Goal: Use online tool/utility

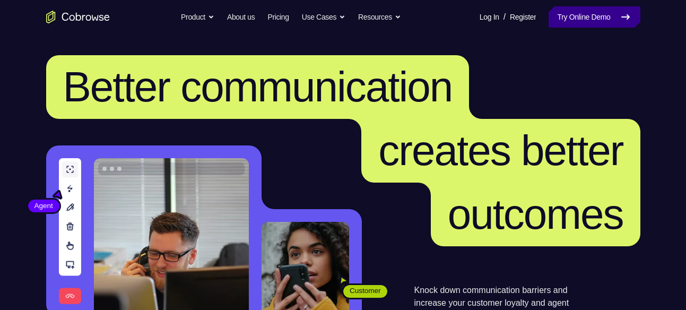
click at [555, 20] on link "Try Online Demo" at bounding box center [594, 16] width 91 height 21
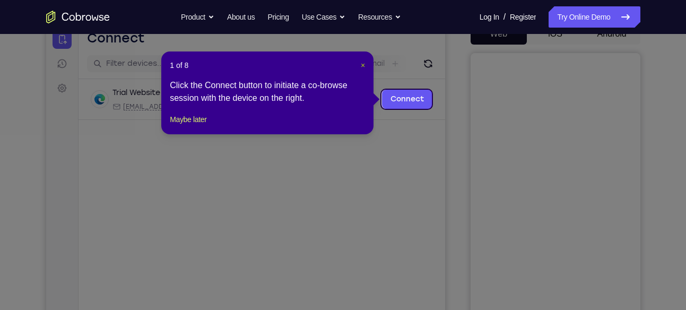
click at [362, 63] on span "×" at bounding box center [363, 65] width 4 height 8
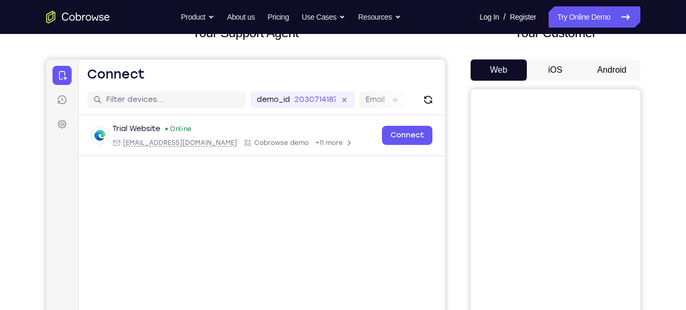
scroll to position [75, 0]
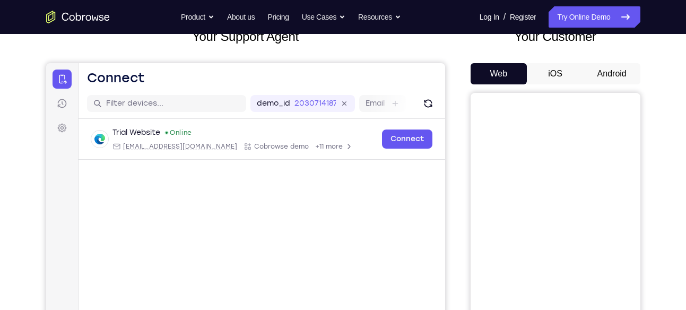
click at [601, 75] on button "Android" at bounding box center [612, 73] width 57 height 21
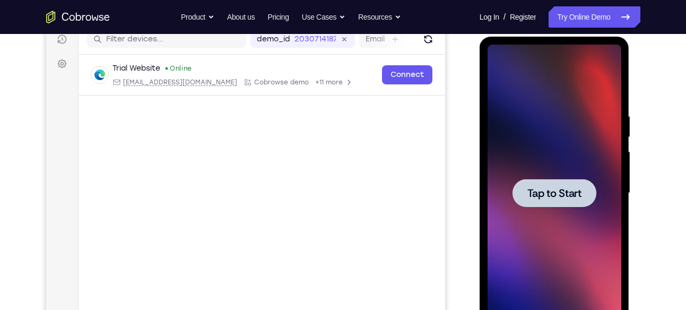
scroll to position [140, 0]
click at [545, 179] on div at bounding box center [555, 192] width 84 height 28
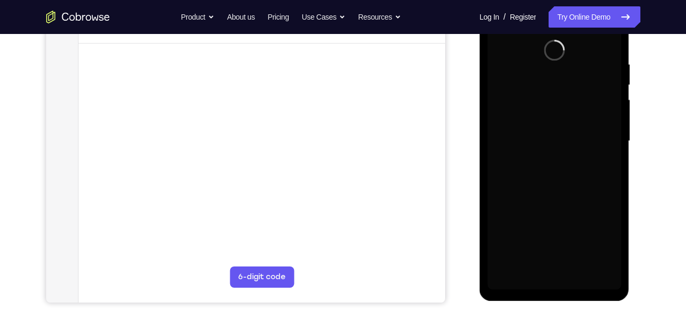
scroll to position [193, 0]
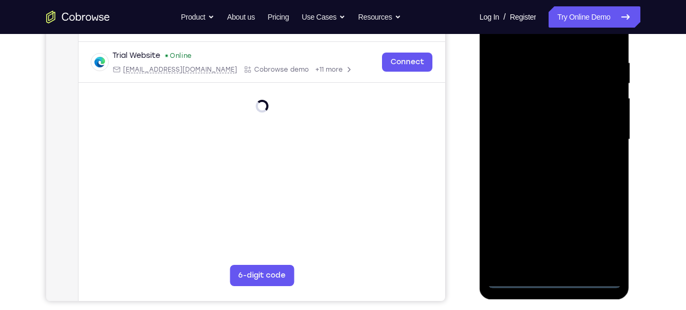
click at [556, 282] on div at bounding box center [555, 139] width 134 height 297
click at [603, 233] on div at bounding box center [555, 139] width 134 height 297
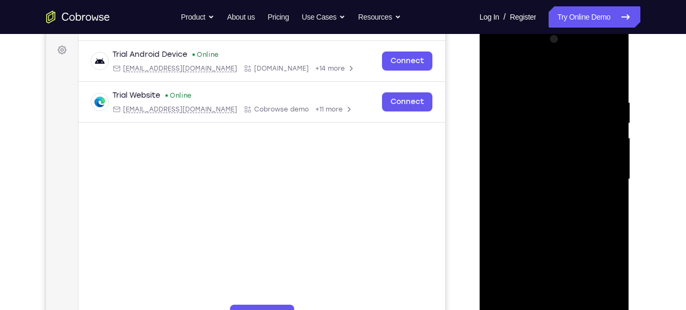
scroll to position [152, 0]
click at [529, 77] on div at bounding box center [555, 179] width 134 height 297
click at [501, 147] on div at bounding box center [555, 179] width 134 height 297
click at [518, 184] on div at bounding box center [555, 179] width 134 height 297
click at [528, 170] on div at bounding box center [555, 179] width 134 height 297
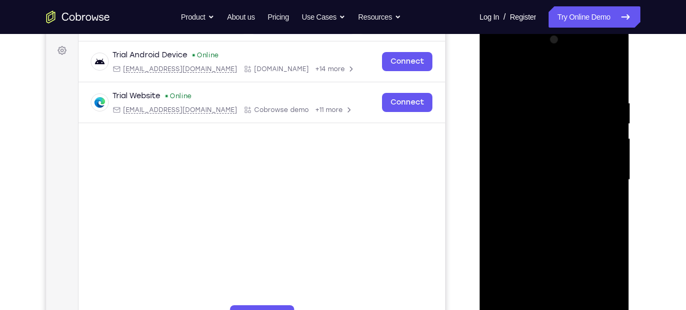
click at [544, 196] on div at bounding box center [555, 179] width 134 height 297
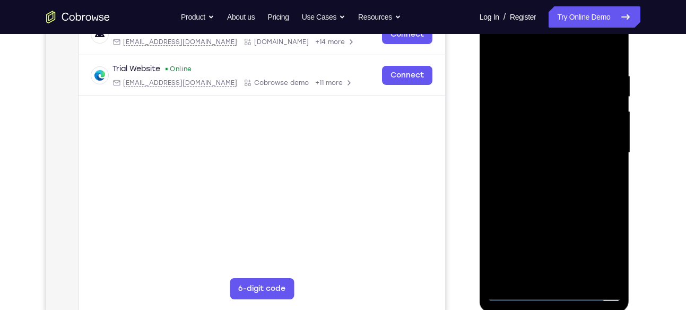
scroll to position [179, 0]
click at [544, 210] on div at bounding box center [555, 153] width 134 height 297
click at [553, 214] on div at bounding box center [555, 153] width 134 height 297
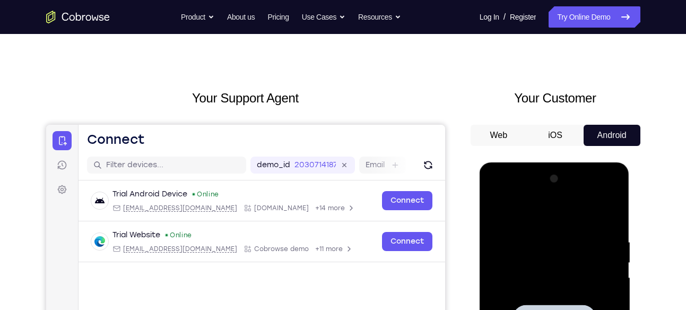
scroll to position [11, 0]
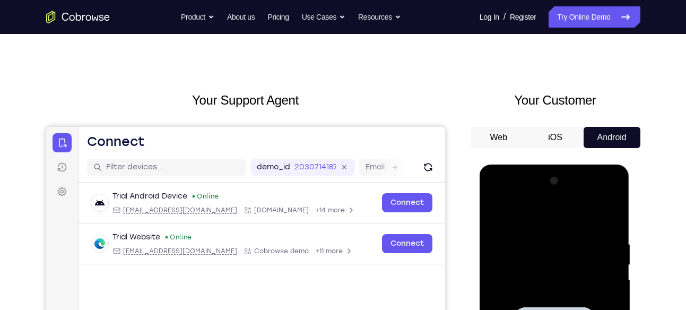
click at [556, 133] on button "iOS" at bounding box center [555, 137] width 57 height 21
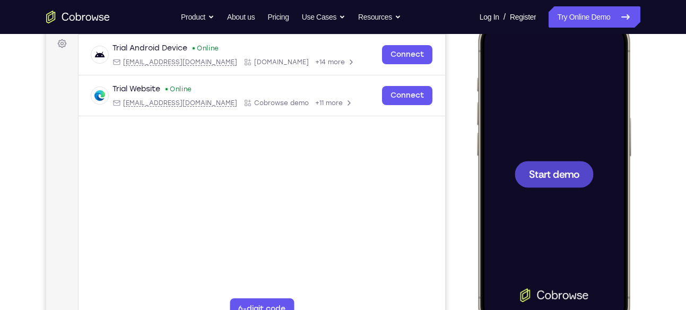
scroll to position [165, 0]
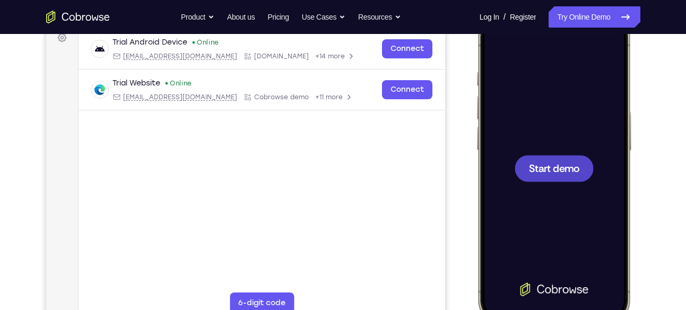
click at [534, 173] on span "Start demo" at bounding box center [554, 168] width 50 height 10
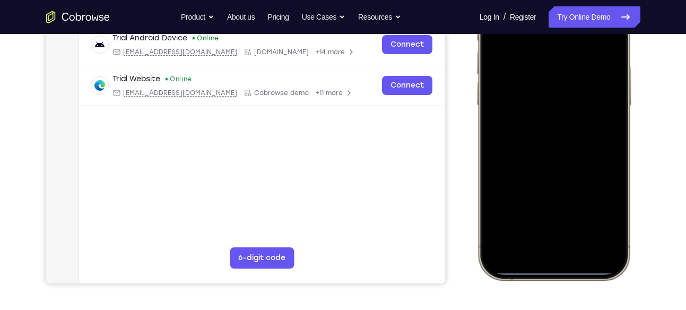
scroll to position [211, 0]
drag, startPoint x: 555, startPoint y: 270, endPoint x: 530, endPoint y: 154, distance: 118.4
click at [530, 154] on div at bounding box center [554, 122] width 140 height 303
click at [558, 271] on div at bounding box center [554, 122] width 140 height 303
click at [551, 270] on div at bounding box center [554, 122] width 140 height 303
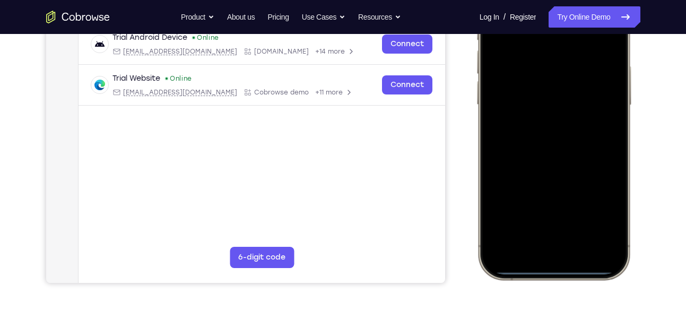
click at [542, 268] on div at bounding box center [554, 122] width 140 height 303
click at [550, 270] on div at bounding box center [554, 122] width 140 height 303
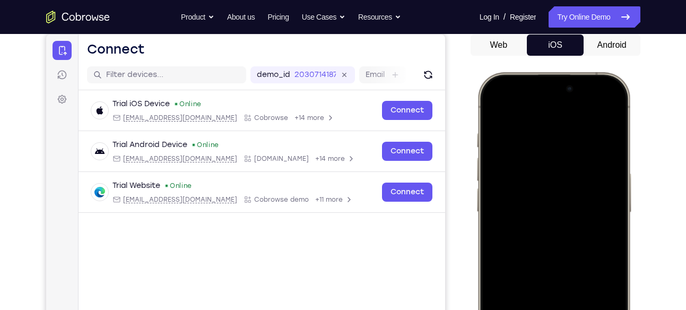
scroll to position [103, 0]
drag, startPoint x: 550, startPoint y: 105, endPoint x: 555, endPoint y: 263, distance: 158.3
click at [555, 263] on div at bounding box center [554, 230] width 140 height 303
click at [487, 107] on div at bounding box center [554, 230] width 140 height 303
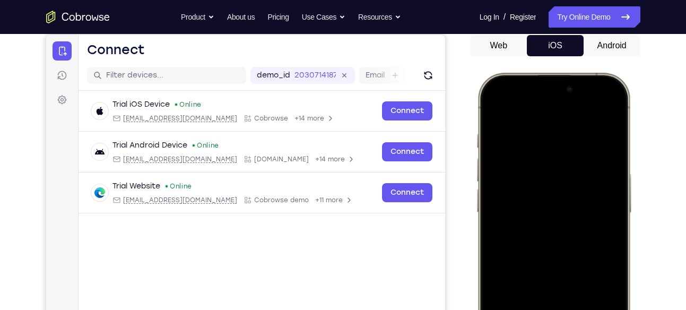
click at [490, 108] on div at bounding box center [554, 230] width 140 height 303
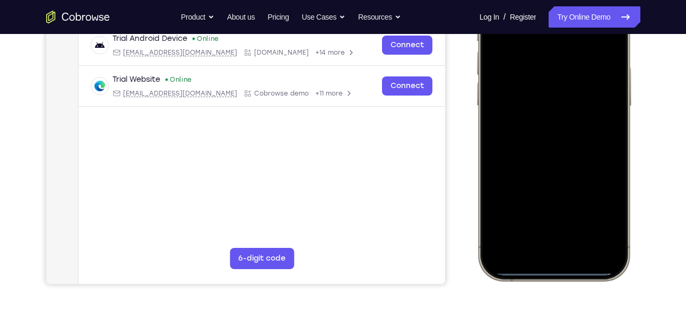
scroll to position [213, 0]
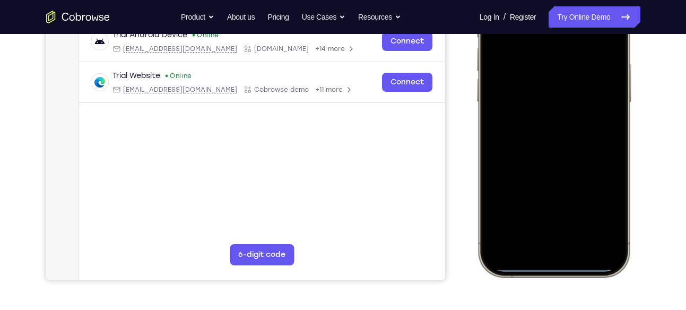
drag, startPoint x: 553, startPoint y: 270, endPoint x: 537, endPoint y: 150, distance: 121.1
click at [537, 150] on div at bounding box center [554, 119] width 140 height 303
click at [554, 263] on div at bounding box center [554, 119] width 140 height 303
drag, startPoint x: 554, startPoint y: 263, endPoint x: 527, endPoint y: 91, distance: 174.7
click at [527, 91] on div at bounding box center [554, 119] width 140 height 303
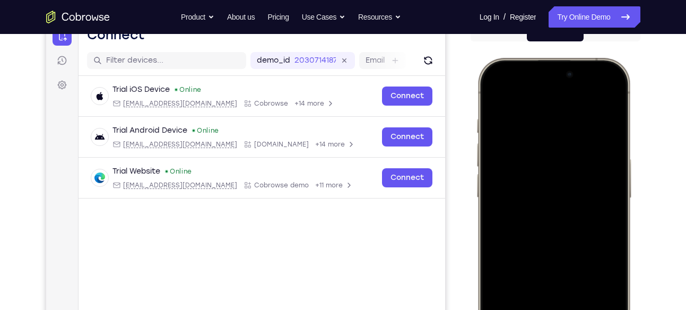
scroll to position [96, 0]
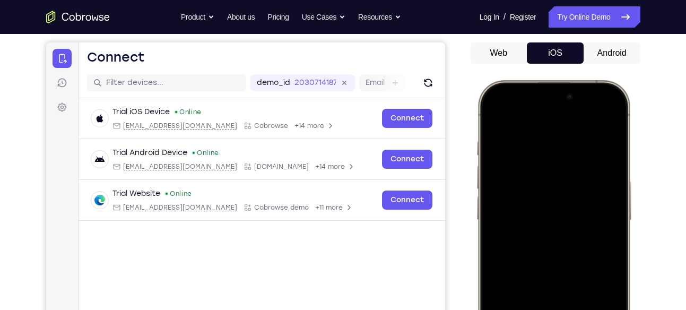
click at [596, 51] on button "Android" at bounding box center [612, 52] width 57 height 21
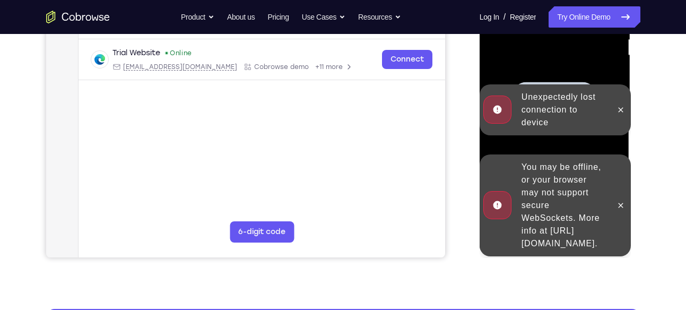
scroll to position [237, 0]
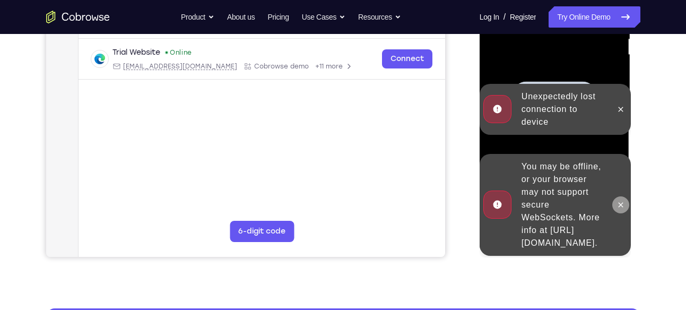
click at [619, 196] on button at bounding box center [621, 204] width 17 height 17
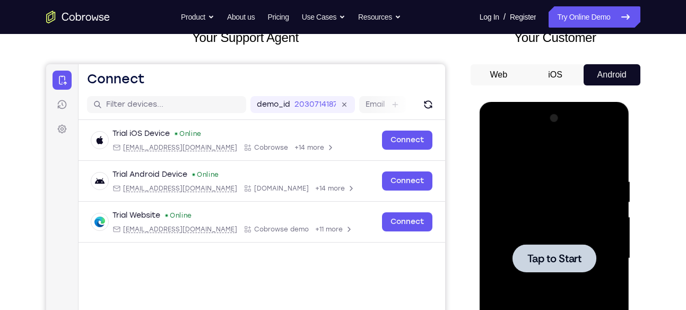
scroll to position [72, 0]
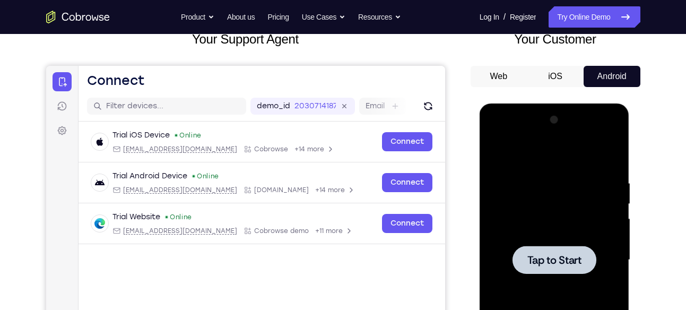
click at [557, 262] on span "Tap to Start" at bounding box center [555, 260] width 54 height 11
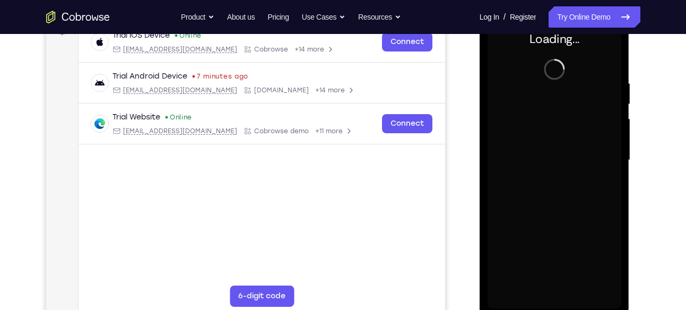
scroll to position [173, 0]
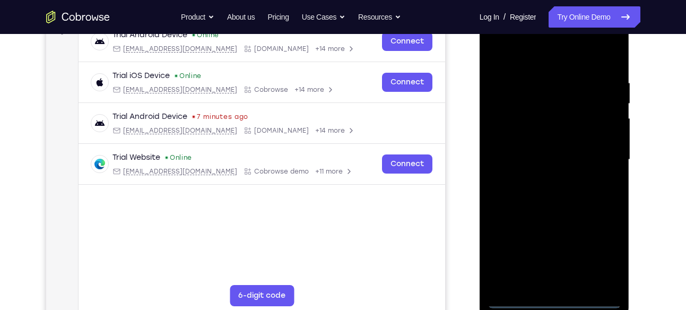
click at [560, 296] on div at bounding box center [555, 159] width 134 height 297
click at [554, 301] on div at bounding box center [555, 159] width 134 height 297
